Goal: Find specific page/section: Find specific page/section

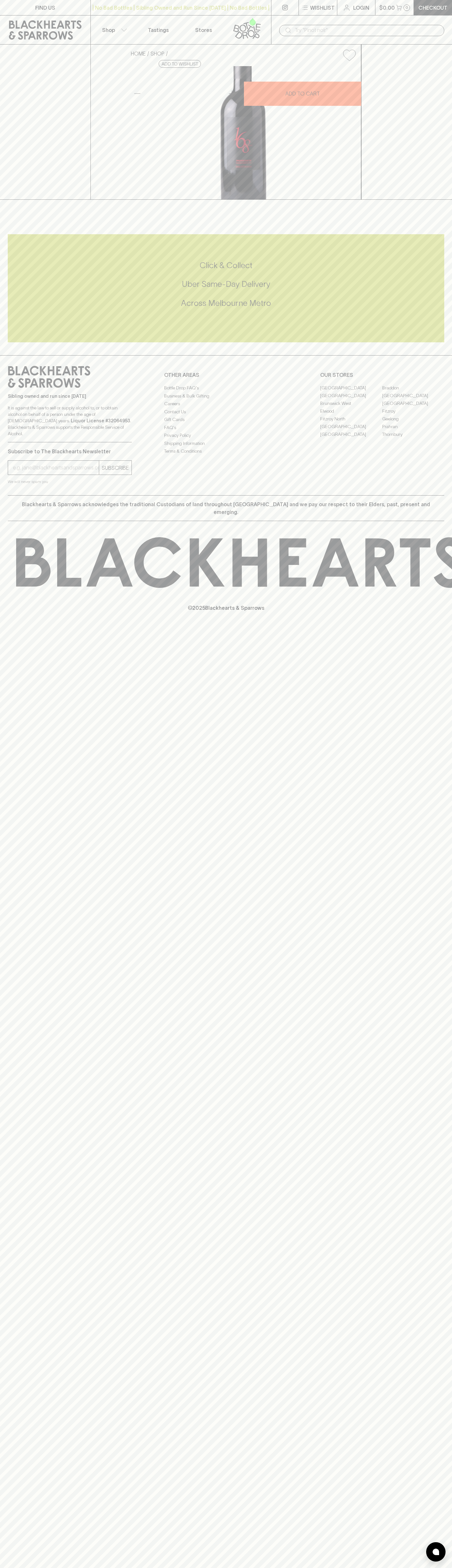
click at [62, 18] on link at bounding box center [45, 30] width 90 height 29
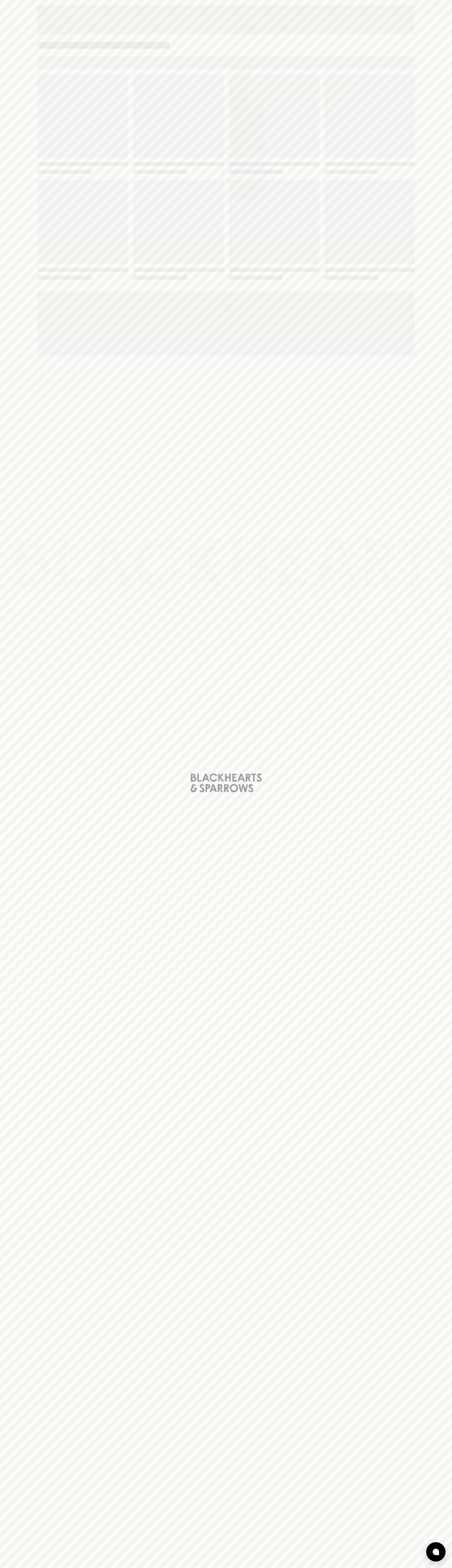
click at [423, 127] on div "Loading" at bounding box center [226, 784] width 452 height 1568
click at [30, 1567] on html "FIND US | No Bad Bottles | Sibling Owned and Run Since 2006 | No Bad Bottles | …" at bounding box center [226, 784] width 452 height 1568
click at [13, 573] on div "Loading" at bounding box center [226, 784] width 452 height 1568
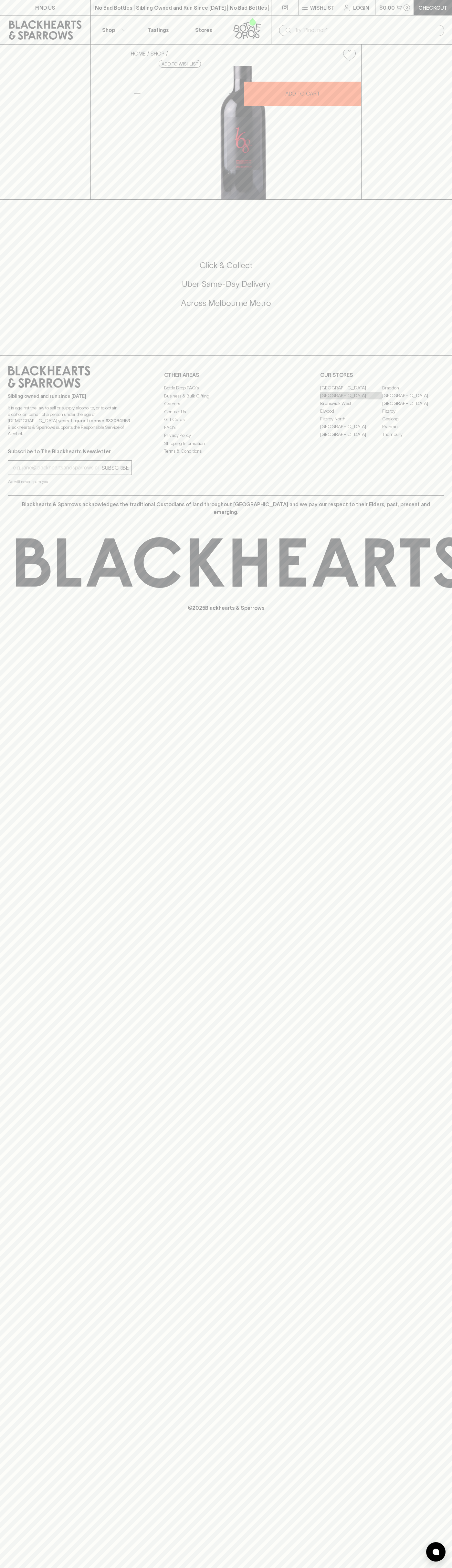
click at [351, 399] on link "[GEOGRAPHIC_DATA]" at bounding box center [351, 395] width 62 height 8
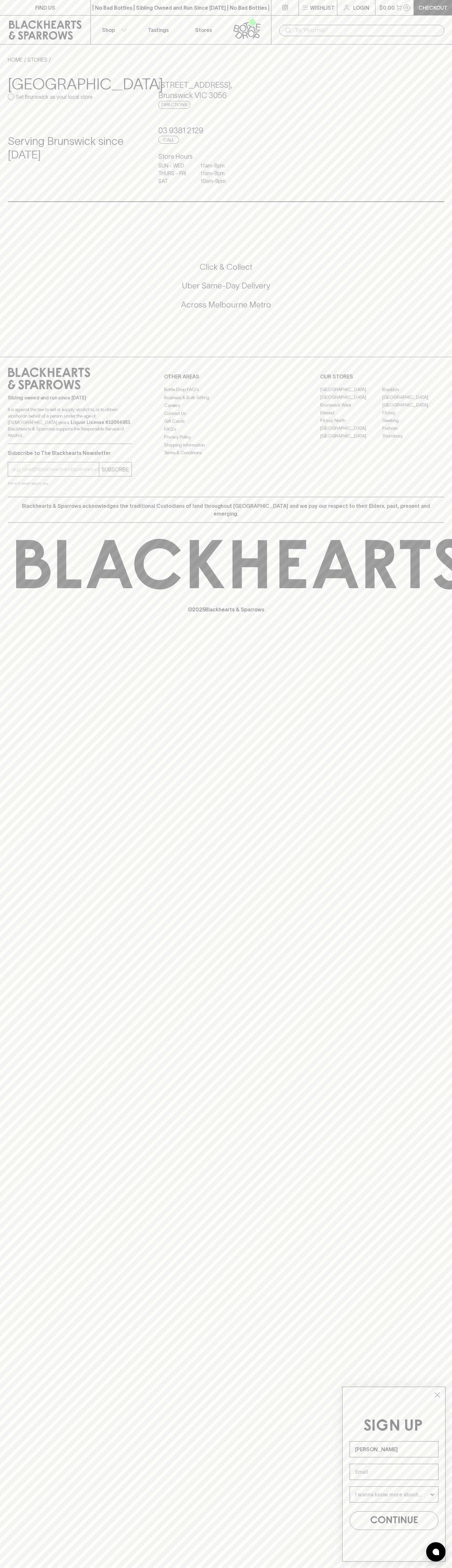
type input "John Smith"
